Goal: Task Accomplishment & Management: Complete application form

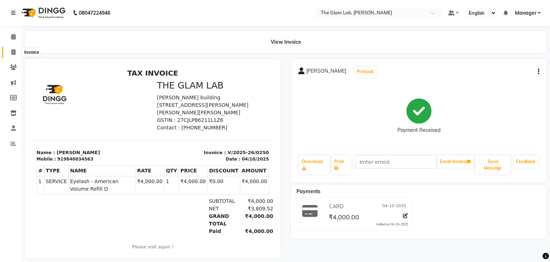
click at [11, 51] on span at bounding box center [13, 52] width 13 height 8
select select "8277"
select select "service"
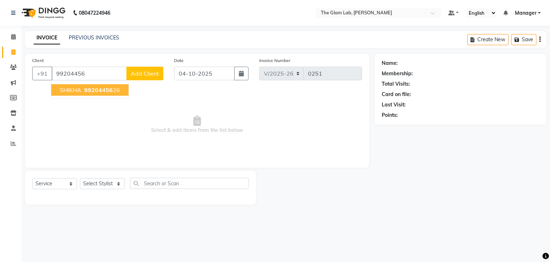
click at [116, 87] on ngb-highlight "99204456 26" at bounding box center [101, 89] width 37 height 7
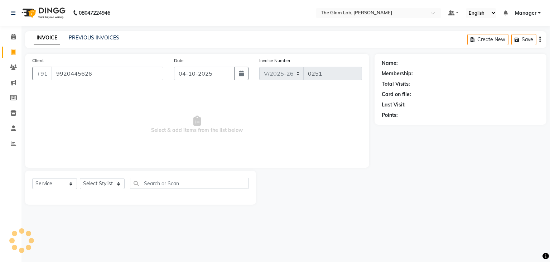
type input "9920445626"
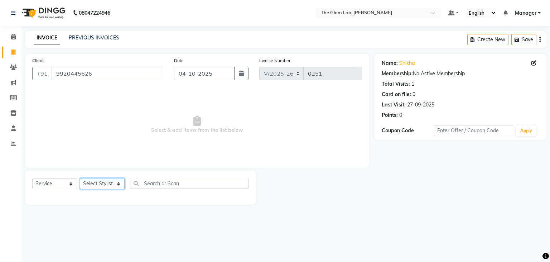
click at [80, 178] on select "Select Stylist [PERSON_NAME] [PERSON_NAME] BOSS Danish Feraz Manager [PERSON_NA…" at bounding box center [102, 183] width 45 height 11
select select "92284"
click option "Vansh" at bounding box center [0, 0] width 0 height 0
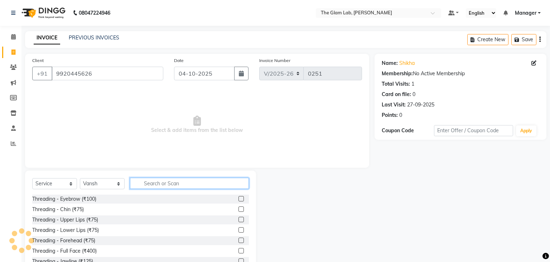
click at [163, 182] on input "text" at bounding box center [189, 183] width 119 height 11
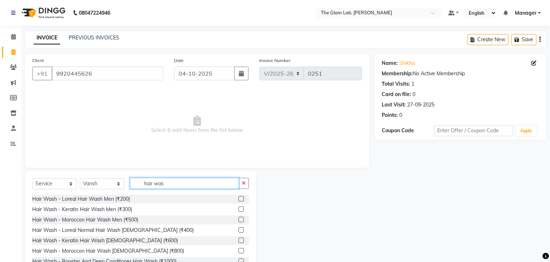
type input "hair was"
click at [240, 239] on label at bounding box center [241, 239] width 5 height 5
click at [240, 239] on input "checkbox" at bounding box center [241, 240] width 5 height 5
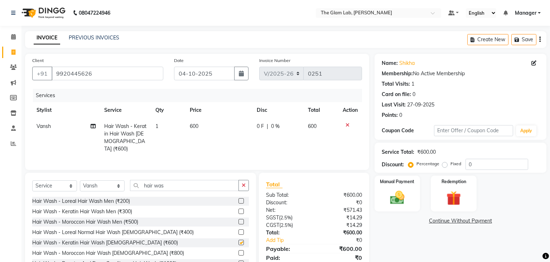
checkbox input "false"
click at [197, 125] on span "600" at bounding box center [194, 126] width 9 height 6
select select "92284"
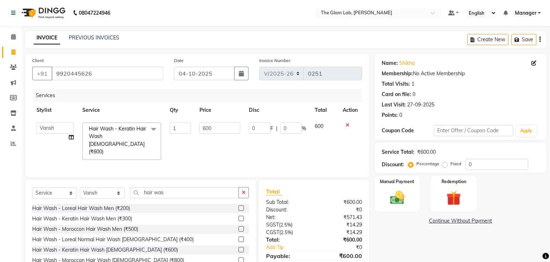
click at [197, 125] on td "600" at bounding box center [219, 141] width 49 height 46
click at [222, 128] on input "600" at bounding box center [220, 128] width 41 height 11
type input "630"
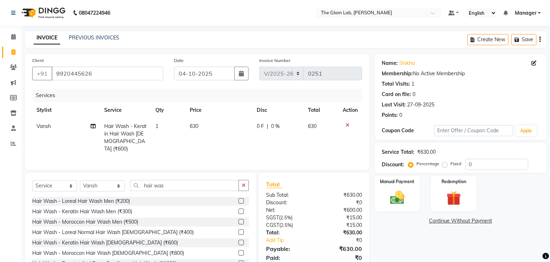
click at [250, 145] on tr "[PERSON_NAME] Hair Wash - Keratin Hair Wash [DEMOGRAPHIC_DATA] (₹600) 1 630 0 F…" at bounding box center [197, 137] width 330 height 39
click at [411, 203] on div "Manual Payment" at bounding box center [398, 193] width 48 height 37
click at [475, 217] on span "GPay" at bounding box center [477, 221] width 15 height 8
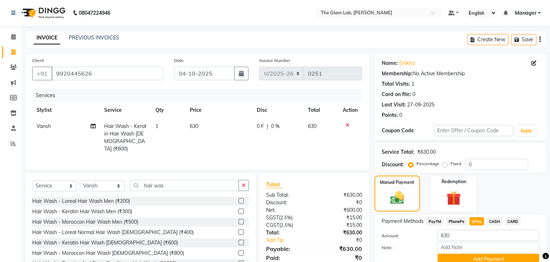
scroll to position [31, 0]
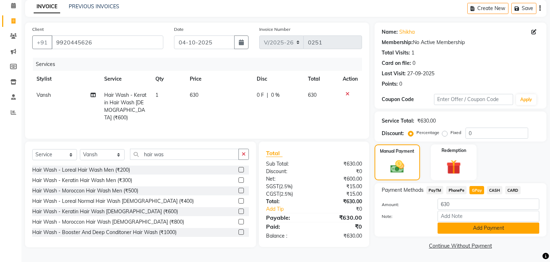
click at [462, 230] on button "Add Payment" at bounding box center [489, 227] width 102 height 11
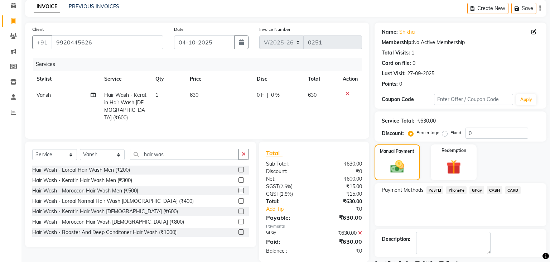
scroll to position [61, 0]
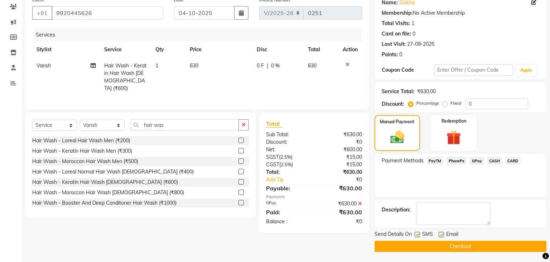
click at [432, 245] on button "Checkout" at bounding box center [461, 246] width 172 height 11
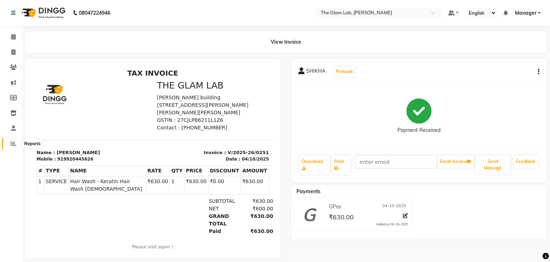
click at [12, 143] on icon at bounding box center [13, 143] width 5 height 5
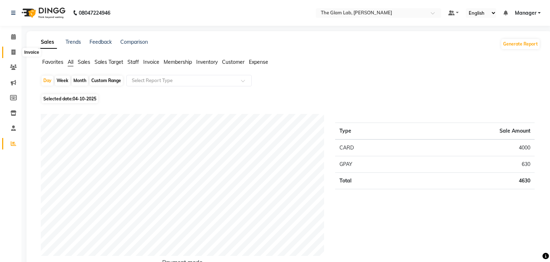
click at [11, 54] on span at bounding box center [13, 52] width 13 height 8
select select "8277"
select select "service"
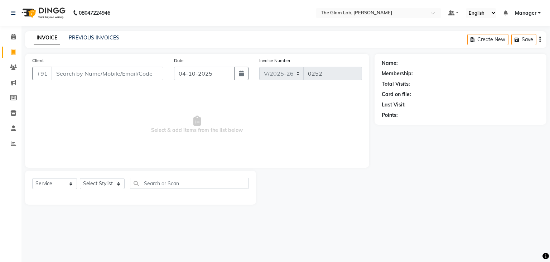
click at [64, 75] on input "Client" at bounding box center [108, 74] width 112 height 14
type input "z"
type input "9876350805"
click at [147, 75] on span "Add Client" at bounding box center [145, 73] width 28 height 7
select select "22"
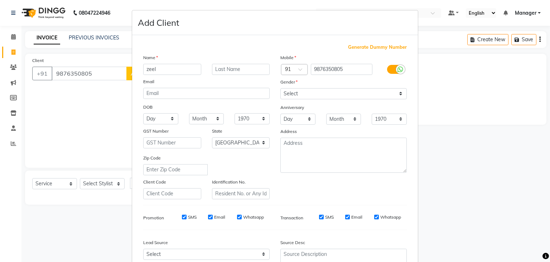
type input "zeel"
click at [243, 69] on input "text" at bounding box center [241, 69] width 58 height 11
type input "shah"
click at [280, 88] on select "Select [DEMOGRAPHIC_DATA] [DEMOGRAPHIC_DATA] Other Prefer Not To Say" at bounding box center [343, 93] width 126 height 11
select select "[DEMOGRAPHIC_DATA]"
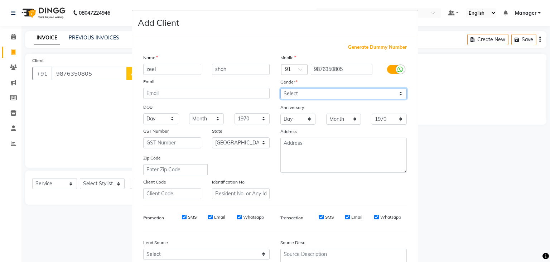
click option "[DEMOGRAPHIC_DATA]" at bounding box center [0, 0] width 0 height 0
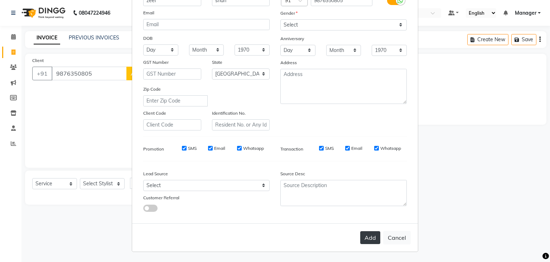
click at [368, 238] on button "Add" at bounding box center [370, 237] width 20 height 13
select select
select select "null"
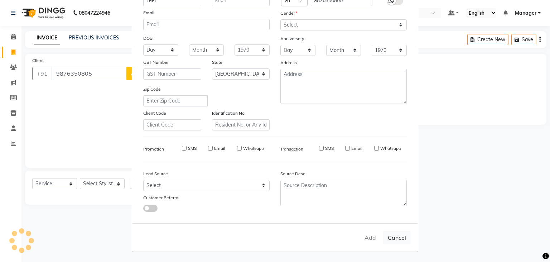
select select
checkbox input "false"
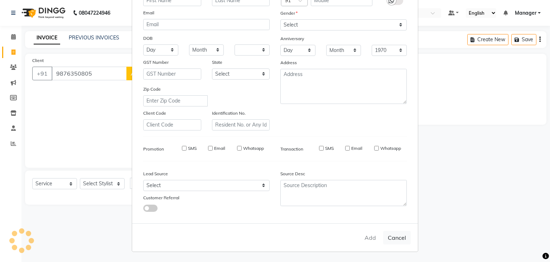
checkbox input "false"
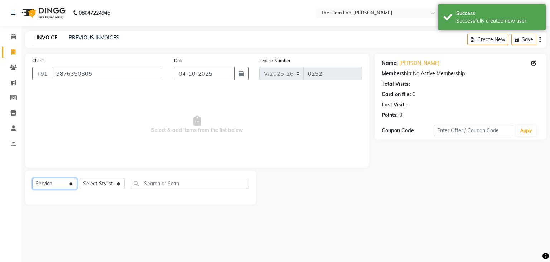
click at [32, 178] on select "Select Service Product Membership Package Voucher Prepaid Gift Card" at bounding box center [54, 183] width 45 height 11
select select "product"
click option "Product" at bounding box center [0, 0] width 0 height 0
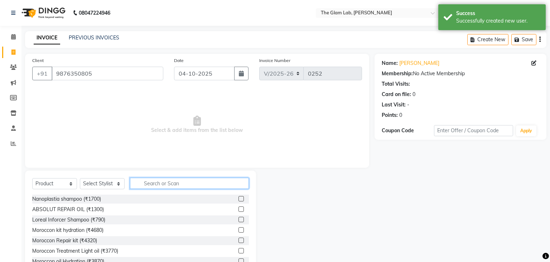
click at [163, 181] on input "text" at bounding box center [189, 183] width 119 height 11
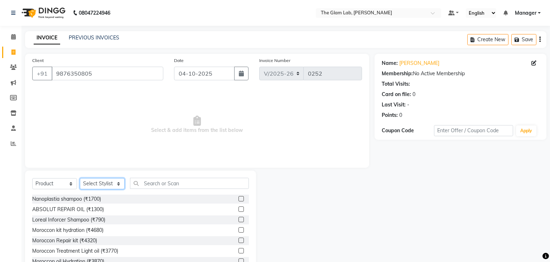
click at [80, 178] on select "Select Stylist [PERSON_NAME] [PERSON_NAME] BOSS Danish Feraz Manager [PERSON_NA…" at bounding box center [102, 183] width 45 height 11
select select "83090"
click option "BOSS" at bounding box center [0, 0] width 0 height 0
click at [151, 182] on input "text" at bounding box center [189, 183] width 119 height 11
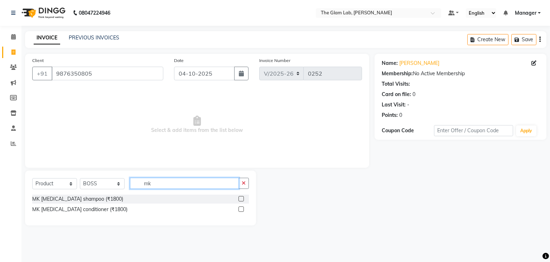
type input "mk"
click at [243, 198] on label at bounding box center [241, 198] width 5 height 5
click at [243, 198] on input "checkbox" at bounding box center [241, 199] width 5 height 5
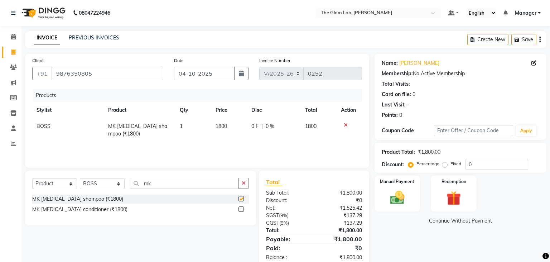
checkbox input "false"
click at [240, 210] on label at bounding box center [241, 208] width 5 height 5
click at [240, 210] on input "checkbox" at bounding box center [241, 209] width 5 height 5
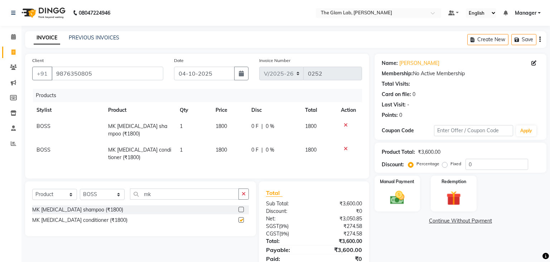
checkbox input "false"
click at [229, 125] on td "1800" at bounding box center [229, 130] width 36 height 24
select select "83090"
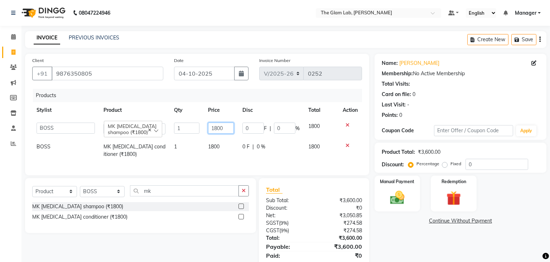
click at [223, 128] on input "1800" at bounding box center [221, 128] width 26 height 11
type input "1700"
click at [223, 128] on input "1700" at bounding box center [221, 128] width 26 height 11
click at [231, 158] on td "1800" at bounding box center [221, 151] width 34 height 24
select select "83090"
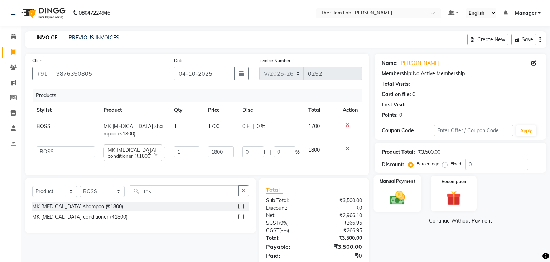
click at [403, 196] on img at bounding box center [397, 197] width 24 height 17
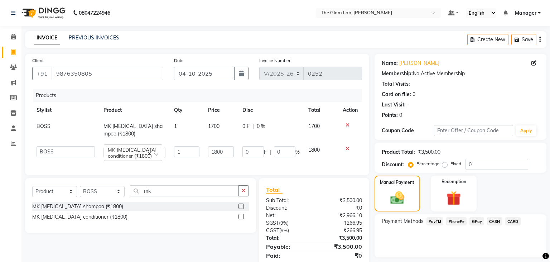
click at [495, 222] on span "CASH" at bounding box center [494, 221] width 15 height 8
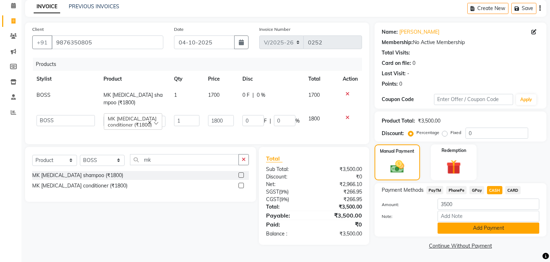
click at [458, 225] on button "Add Payment" at bounding box center [489, 227] width 102 height 11
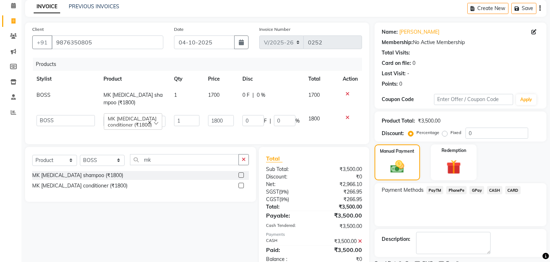
scroll to position [61, 0]
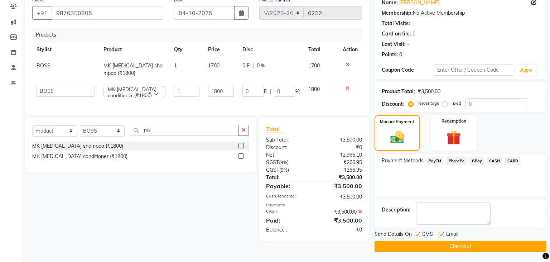
click at [418, 232] on label at bounding box center [417, 234] width 5 height 5
click at [418, 232] on input "checkbox" at bounding box center [417, 234] width 5 height 5
checkbox input "false"
click at [454, 242] on button "Checkout" at bounding box center [461, 246] width 172 height 11
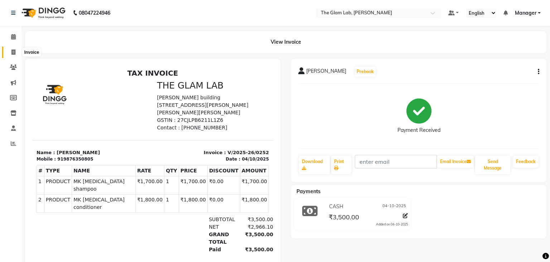
click at [14, 50] on icon at bounding box center [13, 51] width 4 height 5
select select "service"
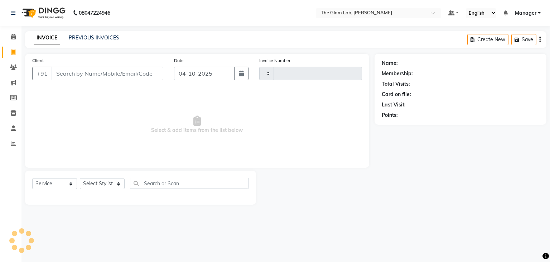
type input "0253"
select select "8277"
click at [71, 71] on input "Client" at bounding box center [108, 74] width 112 height 14
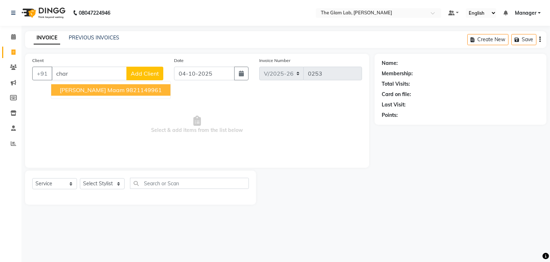
click at [126, 91] on ngb-highlight "9821149961" at bounding box center [144, 89] width 36 height 7
type input "9821149961"
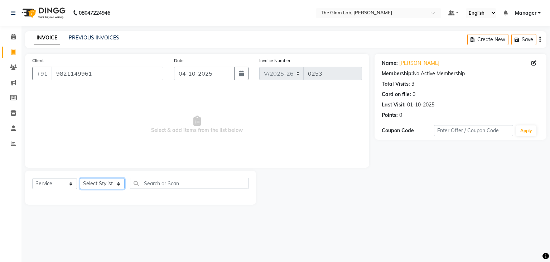
click at [80, 178] on select "Select Stylist [PERSON_NAME] [PERSON_NAME] BOSS Danish Feraz Manager [PERSON_NA…" at bounding box center [102, 183] width 45 height 11
select select "79465"
click option "[PERSON_NAME]" at bounding box center [0, 0] width 0 height 0
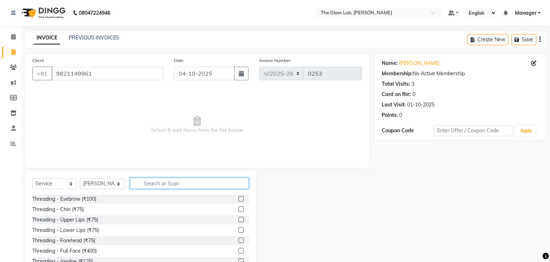
click at [156, 182] on input "text" at bounding box center [189, 183] width 119 height 11
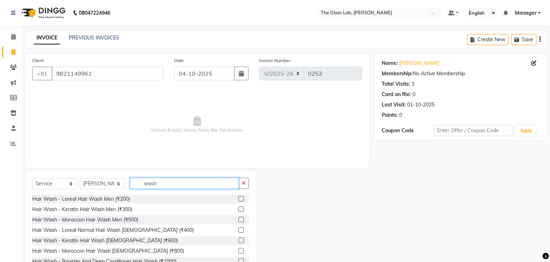
type input "wash"
click at [240, 240] on label at bounding box center [241, 239] width 5 height 5
click at [240, 240] on input "checkbox" at bounding box center [241, 240] width 5 height 5
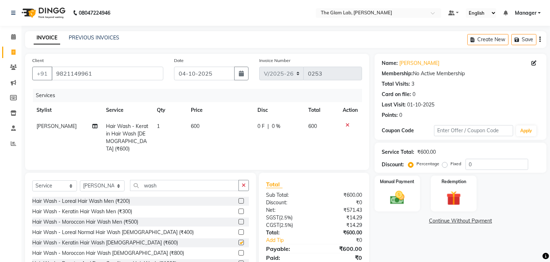
checkbox input "false"
click at [80, 180] on select "Select Stylist [PERSON_NAME] [PERSON_NAME] BOSS Danish Feraz Manager [PERSON_NA…" at bounding box center [102, 185] width 45 height 11
select select "93588"
click option "SONAM" at bounding box center [0, 0] width 0 height 0
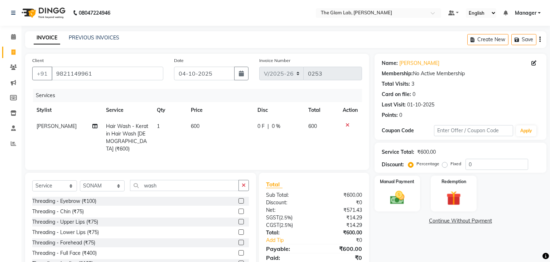
click at [240, 198] on label at bounding box center [241, 200] width 5 height 5
click at [240, 199] on input "checkbox" at bounding box center [241, 201] width 5 height 5
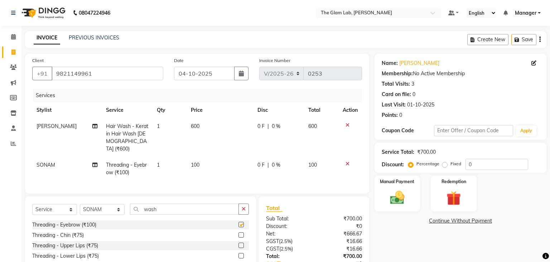
checkbox input "false"
click at [405, 188] on div "Manual Payment" at bounding box center [398, 193] width 48 height 37
click at [474, 221] on span "GPay" at bounding box center [477, 221] width 15 height 8
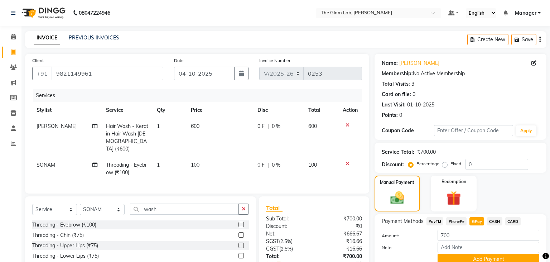
scroll to position [43, 0]
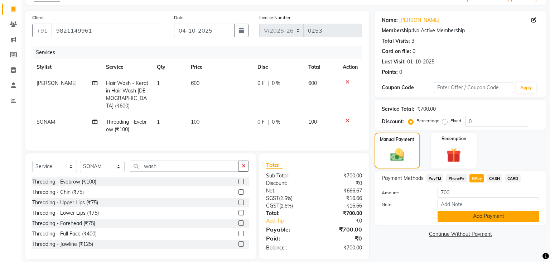
click at [465, 214] on button "Add Payment" at bounding box center [489, 216] width 102 height 11
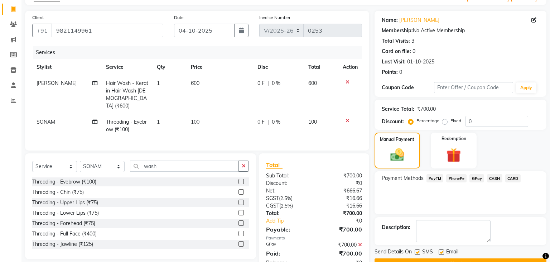
scroll to position [61, 0]
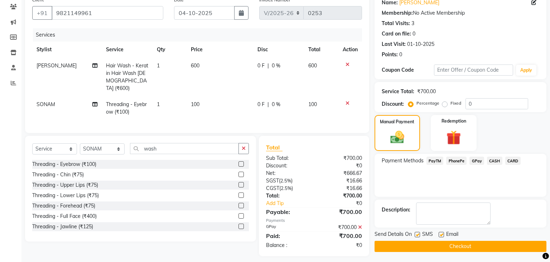
click at [413, 248] on button "Checkout" at bounding box center [461, 246] width 172 height 11
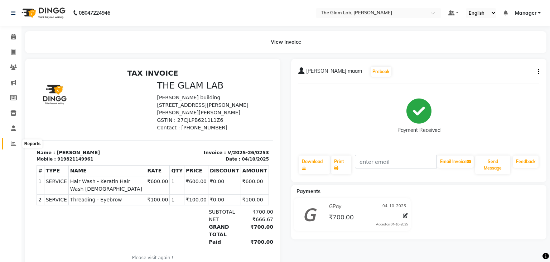
click at [13, 140] on span at bounding box center [13, 144] width 13 height 8
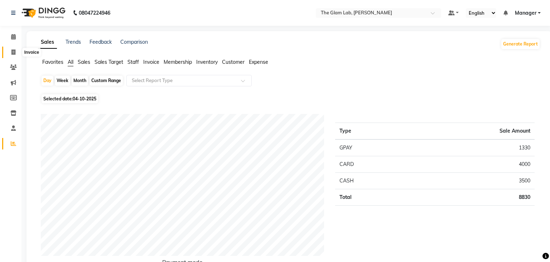
click at [13, 49] on icon at bounding box center [13, 51] width 4 height 5
select select "8277"
select select "service"
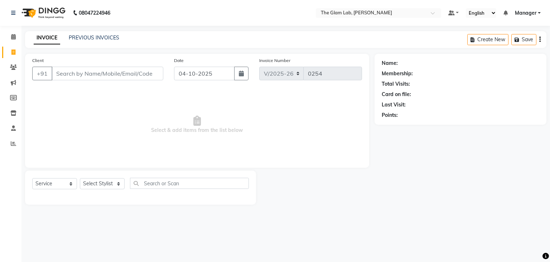
click at [66, 78] on input "Client" at bounding box center [108, 74] width 112 height 14
type input "98196663960"
click at [137, 78] on button "Add Client" at bounding box center [144, 74] width 37 height 14
select select "22"
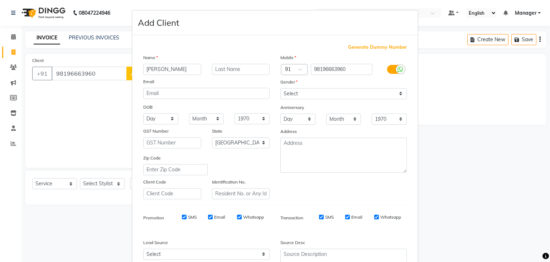
type input "[PERSON_NAME]"
click at [280, 88] on select "Select [DEMOGRAPHIC_DATA] [DEMOGRAPHIC_DATA] Other Prefer Not To Say" at bounding box center [343, 93] width 126 height 11
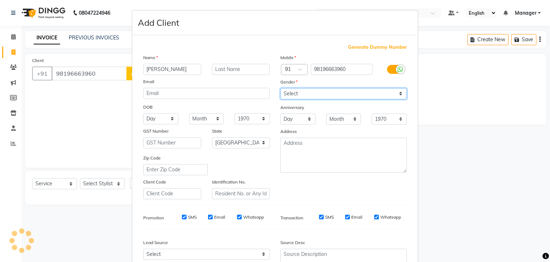
select select "[DEMOGRAPHIC_DATA]"
click option "[DEMOGRAPHIC_DATA]" at bounding box center [0, 0] width 0 height 0
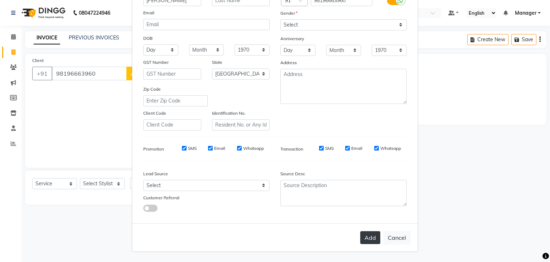
click at [372, 237] on button "Add" at bounding box center [370, 237] width 20 height 13
select select
select select "null"
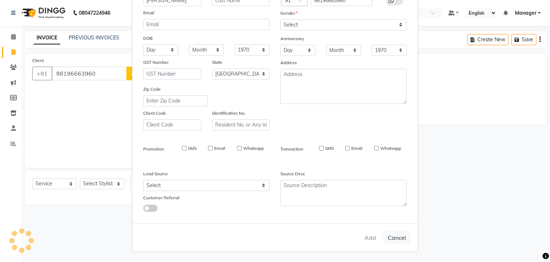
select select
checkbox input "false"
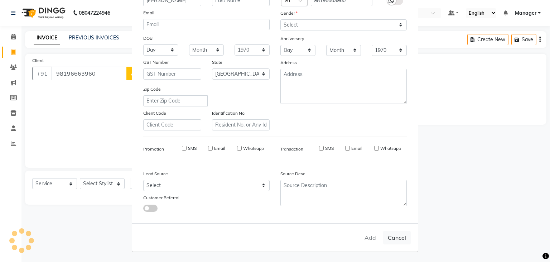
checkbox input "false"
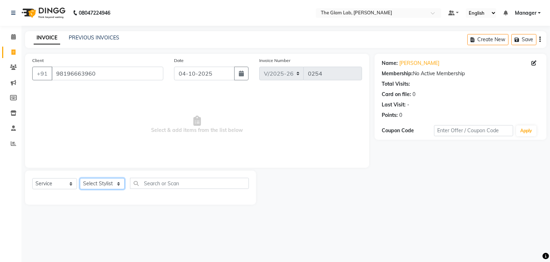
click at [80, 178] on select "Select Stylist [PERSON_NAME] [PERSON_NAME] BOSS Danish Feraz Manager [PERSON_NA…" at bounding box center [102, 183] width 45 height 11
select select "83332"
click option "santosh" at bounding box center [0, 0] width 0 height 0
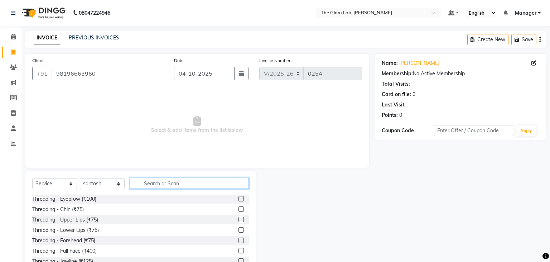
click at [153, 183] on input "text" at bounding box center [189, 183] width 119 height 11
type input "ha"
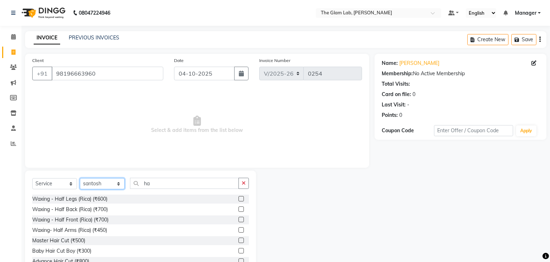
click at [80, 178] on select "Select Stylist [PERSON_NAME] [PERSON_NAME] BOSS Danish Feraz Manager [PERSON_NA…" at bounding box center [102, 183] width 45 height 11
select select "93588"
click option "SONAM" at bounding box center [0, 0] width 0 height 0
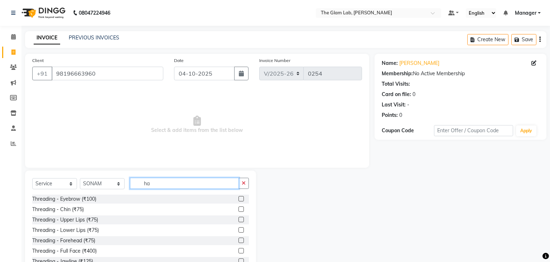
click at [152, 184] on input "ha" at bounding box center [184, 183] width 109 height 11
type input "h"
click at [241, 197] on label at bounding box center [241, 198] width 5 height 5
click at [241, 197] on input "checkbox" at bounding box center [241, 199] width 5 height 5
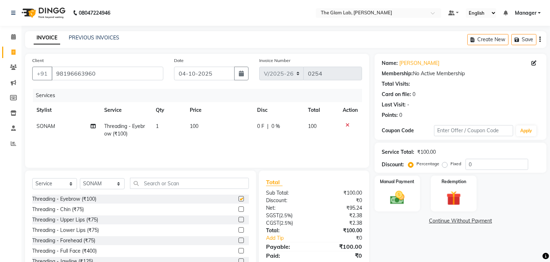
checkbox input "false"
click at [197, 126] on span "100" at bounding box center [194, 126] width 9 height 6
select select "93588"
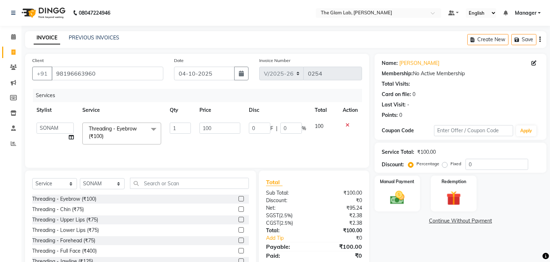
click at [197, 126] on td "100" at bounding box center [219, 133] width 49 height 30
click at [213, 128] on input "100" at bounding box center [220, 128] width 41 height 11
type input "1"
type input "210"
drag, startPoint x: 213, startPoint y: 128, endPoint x: 211, endPoint y: 149, distance: 22.0
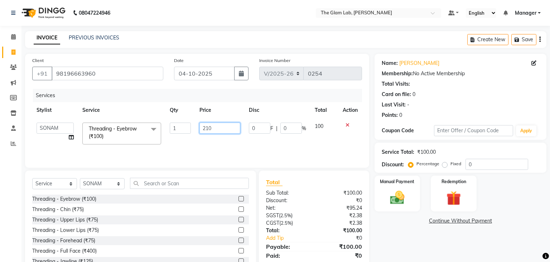
click at [211, 134] on input "210" at bounding box center [220, 128] width 41 height 11
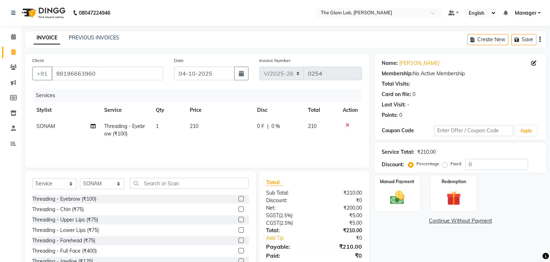
click at [211, 149] on div "Services Stylist Service Qty Price Disc Total Action [PERSON_NAME] Threading - …" at bounding box center [197, 125] width 330 height 72
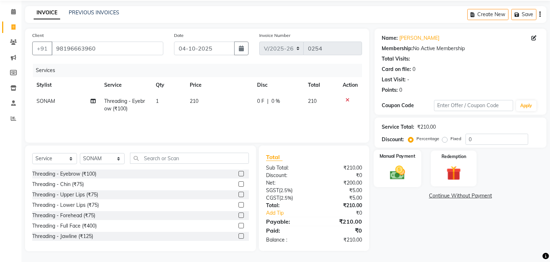
click at [398, 170] on img at bounding box center [397, 172] width 24 height 17
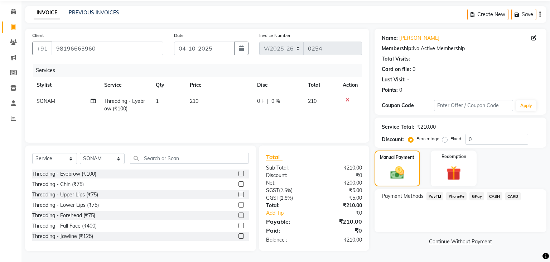
click at [493, 195] on span "CASH" at bounding box center [494, 196] width 15 height 8
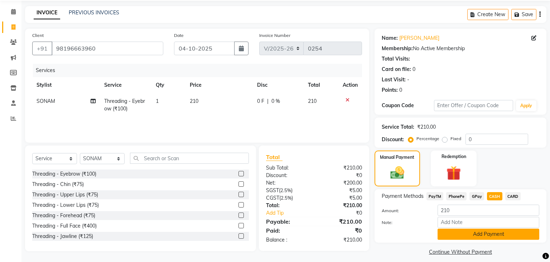
click at [477, 232] on button "Add Payment" at bounding box center [489, 234] width 102 height 11
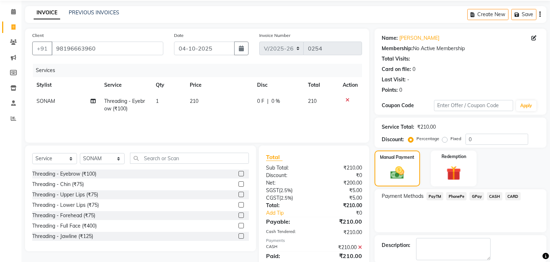
scroll to position [61, 0]
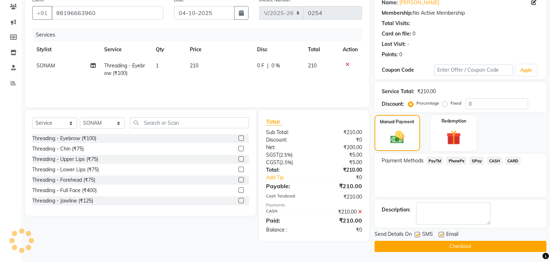
click at [418, 235] on label at bounding box center [417, 234] width 5 height 5
click at [418, 235] on input "checkbox" at bounding box center [417, 234] width 5 height 5
checkbox input "false"
click at [467, 243] on button "Checkout" at bounding box center [461, 246] width 172 height 11
